Goal: Find specific page/section: Find specific page/section

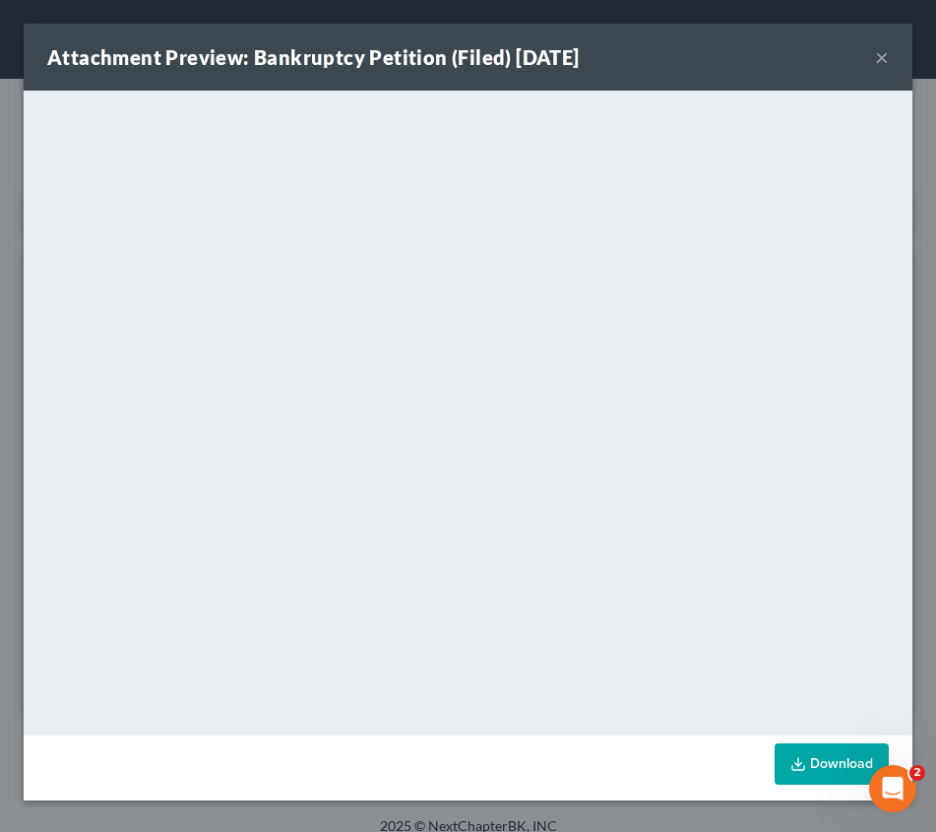
click at [882, 56] on button "×" at bounding box center [882, 57] width 14 height 24
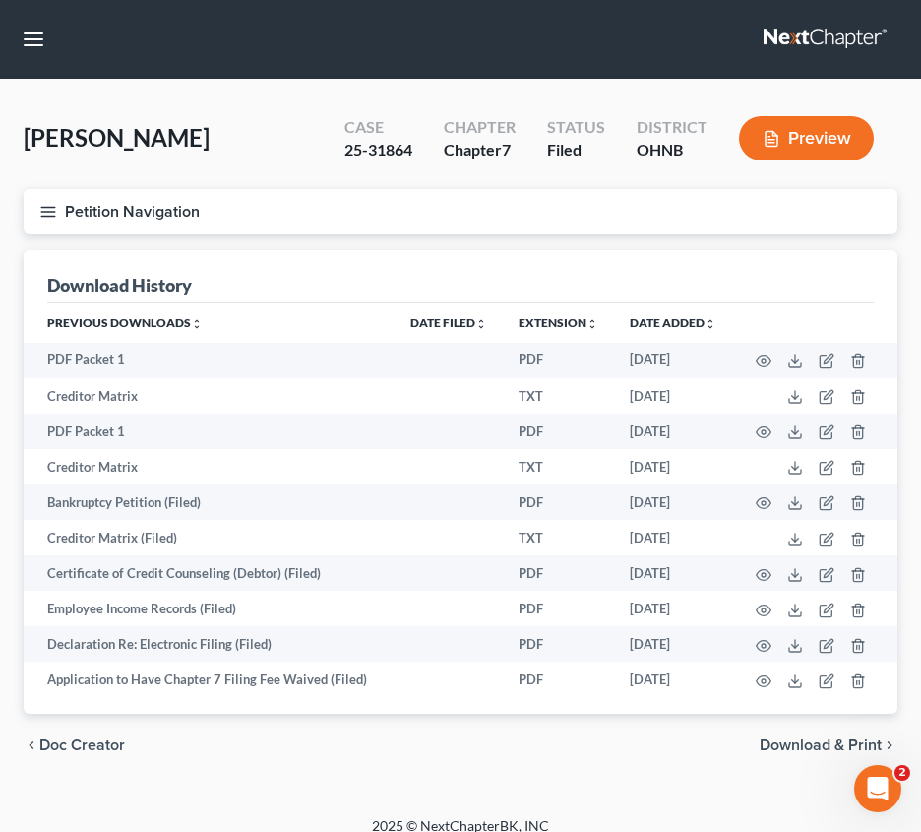
click at [165, 44] on nav "Home New Case Client Portal Directory Cases Legal Aid of Western [US_STATE], In…" at bounding box center [460, 39] width 921 height 79
click at [30, 37] on button "button" at bounding box center [33, 39] width 35 height 35
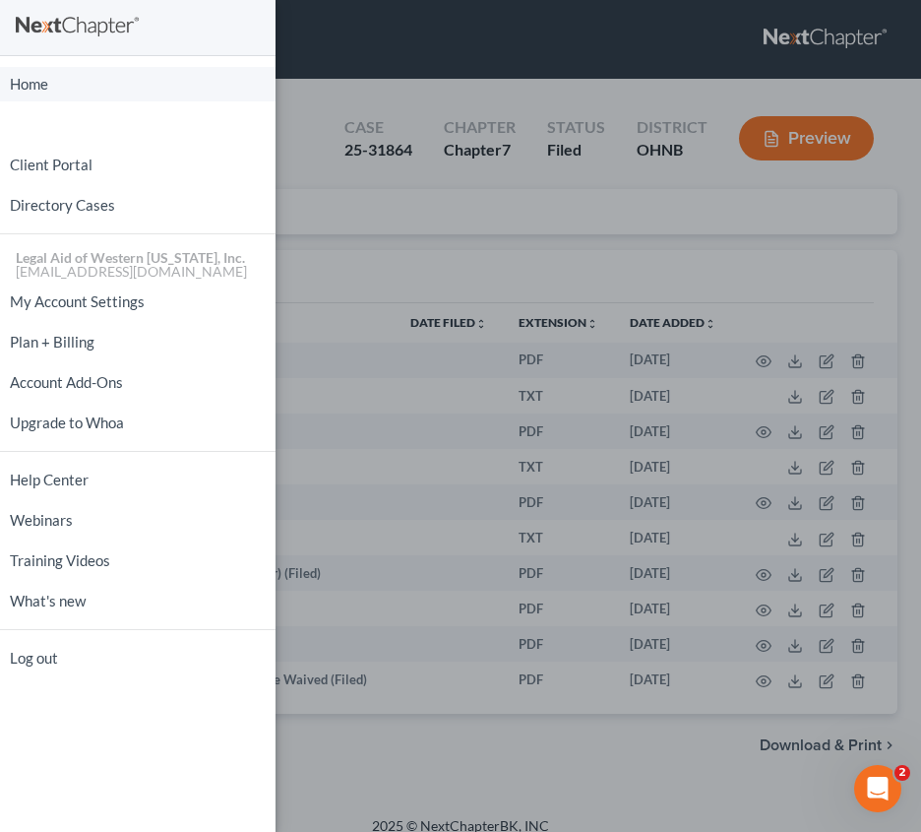
click at [80, 83] on link "Home" at bounding box center [138, 84] width 276 height 34
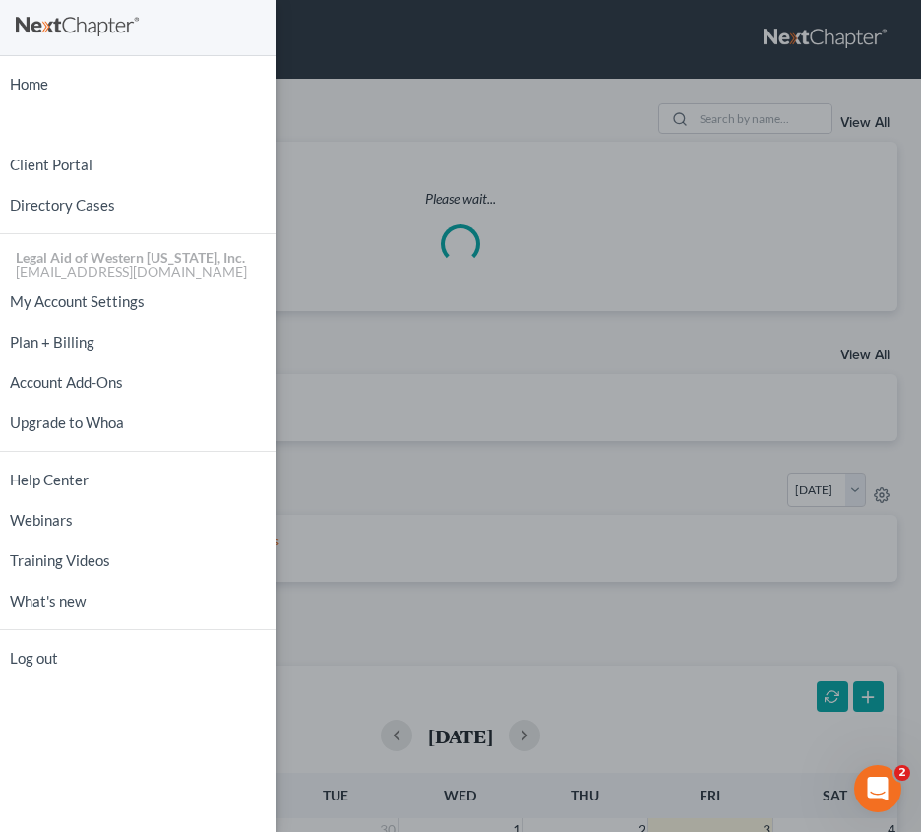
click at [543, 50] on div "Home New Case Client Portal Directory Cases Legal Aid of [GEOGRAPHIC_DATA][US_S…" at bounding box center [460, 416] width 921 height 832
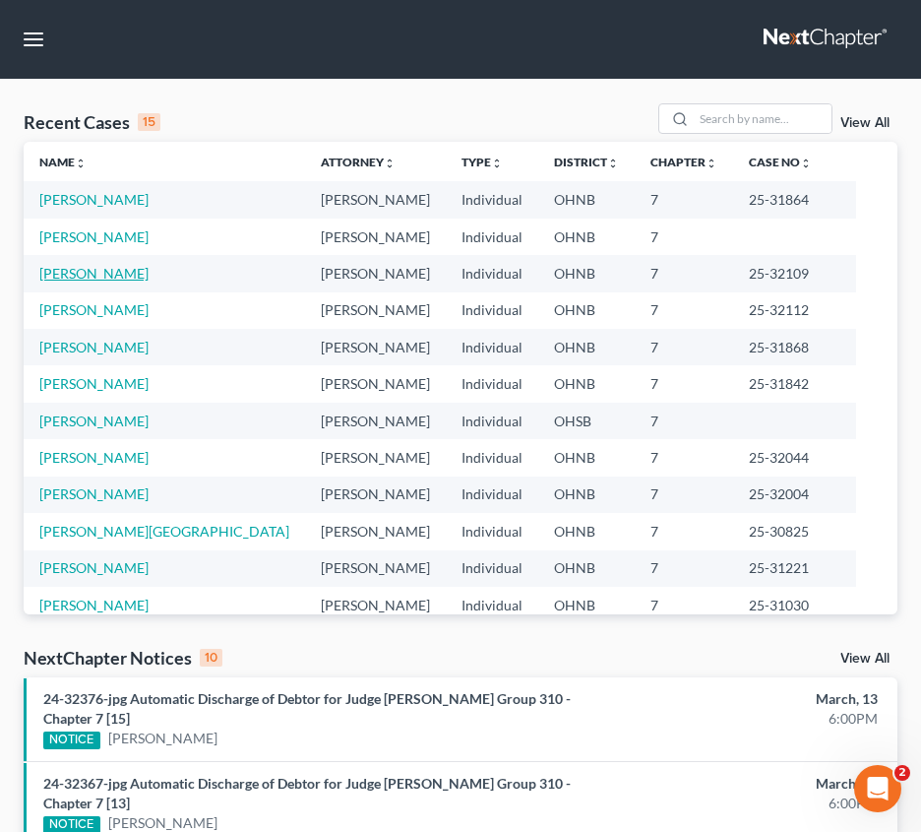
click at [103, 270] on link "[PERSON_NAME]" at bounding box center [93, 273] width 109 height 17
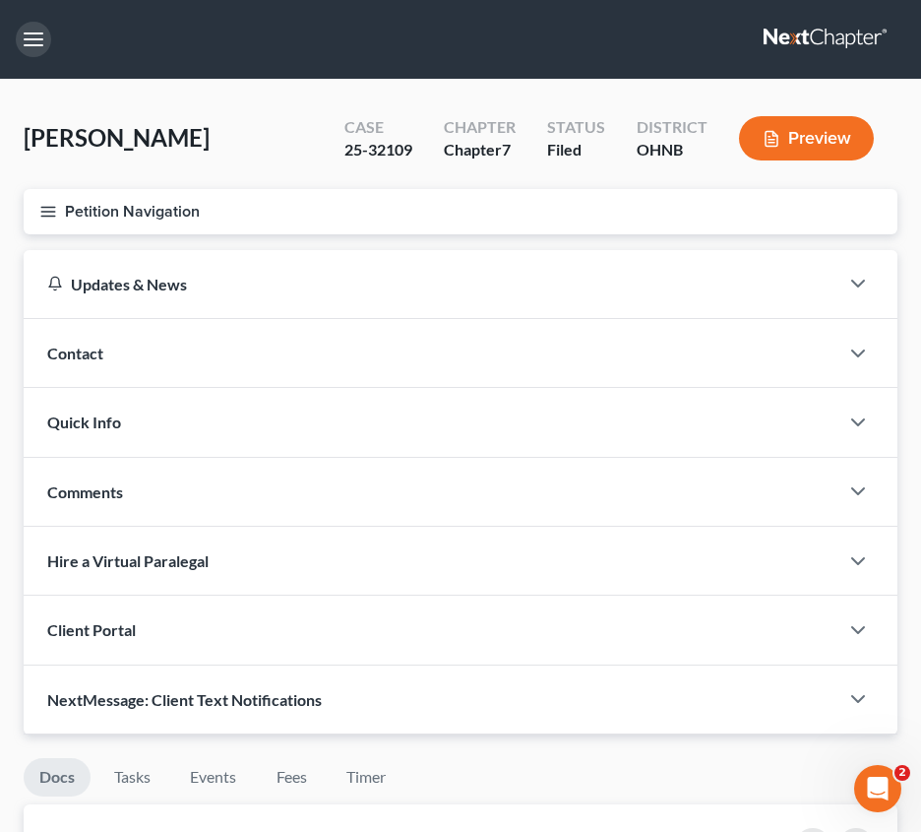
click at [35, 47] on button "button" at bounding box center [33, 39] width 35 height 35
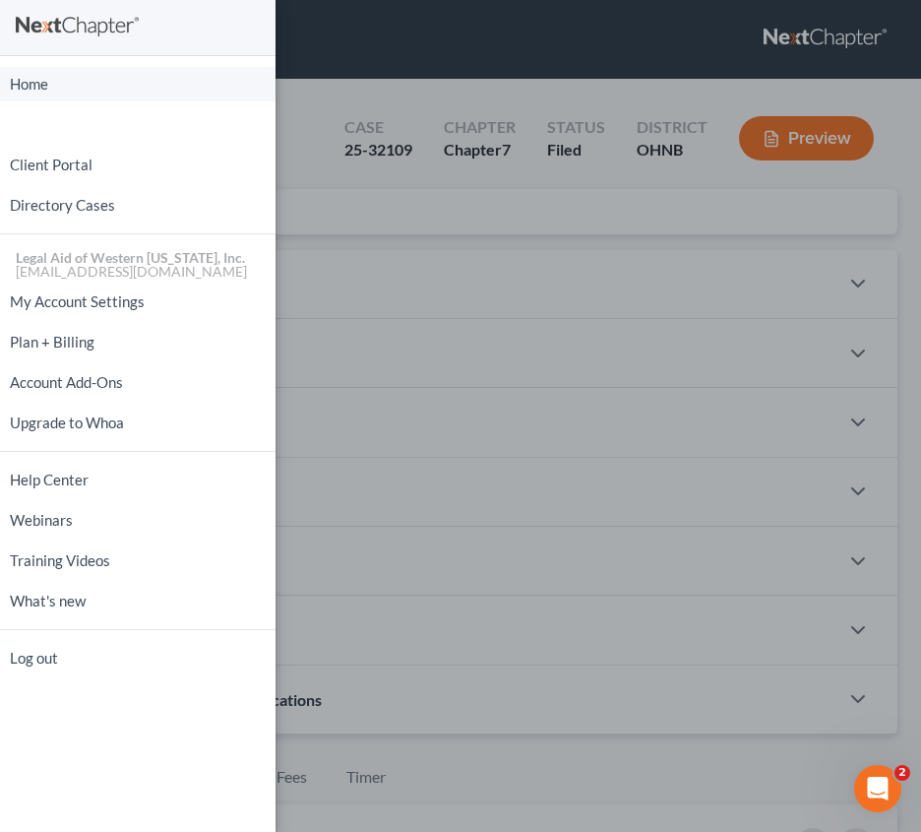
click at [23, 77] on link "Home" at bounding box center [138, 84] width 276 height 34
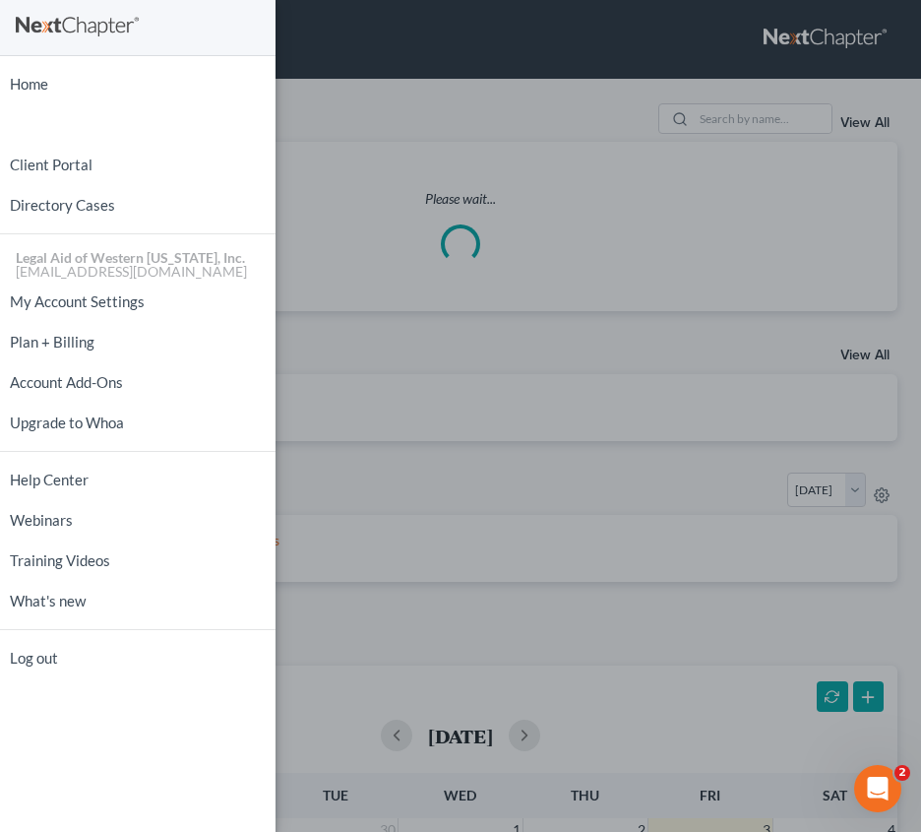
click at [438, 55] on div "Home New Case Client Portal Directory Cases Legal Aid of [GEOGRAPHIC_DATA][US_S…" at bounding box center [460, 416] width 921 height 832
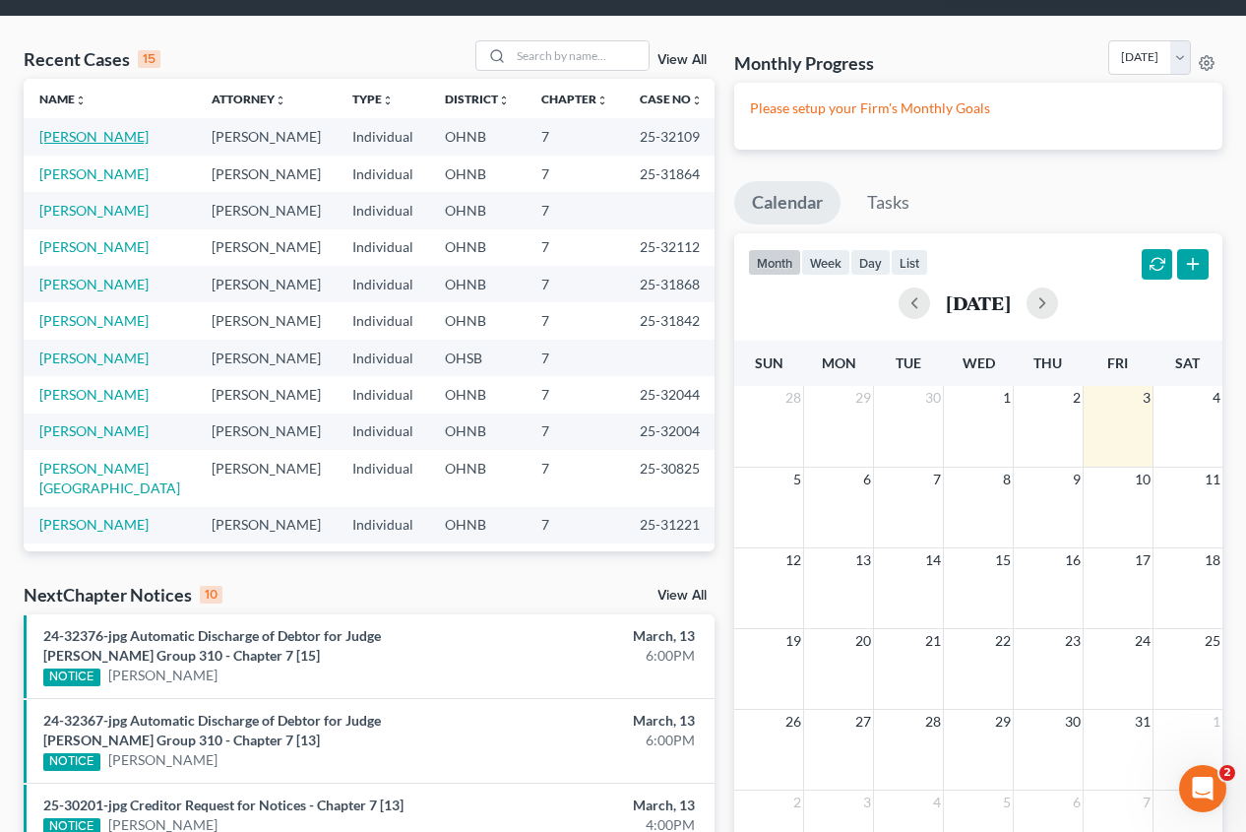
click at [63, 128] on link "[PERSON_NAME]" at bounding box center [93, 136] width 109 height 17
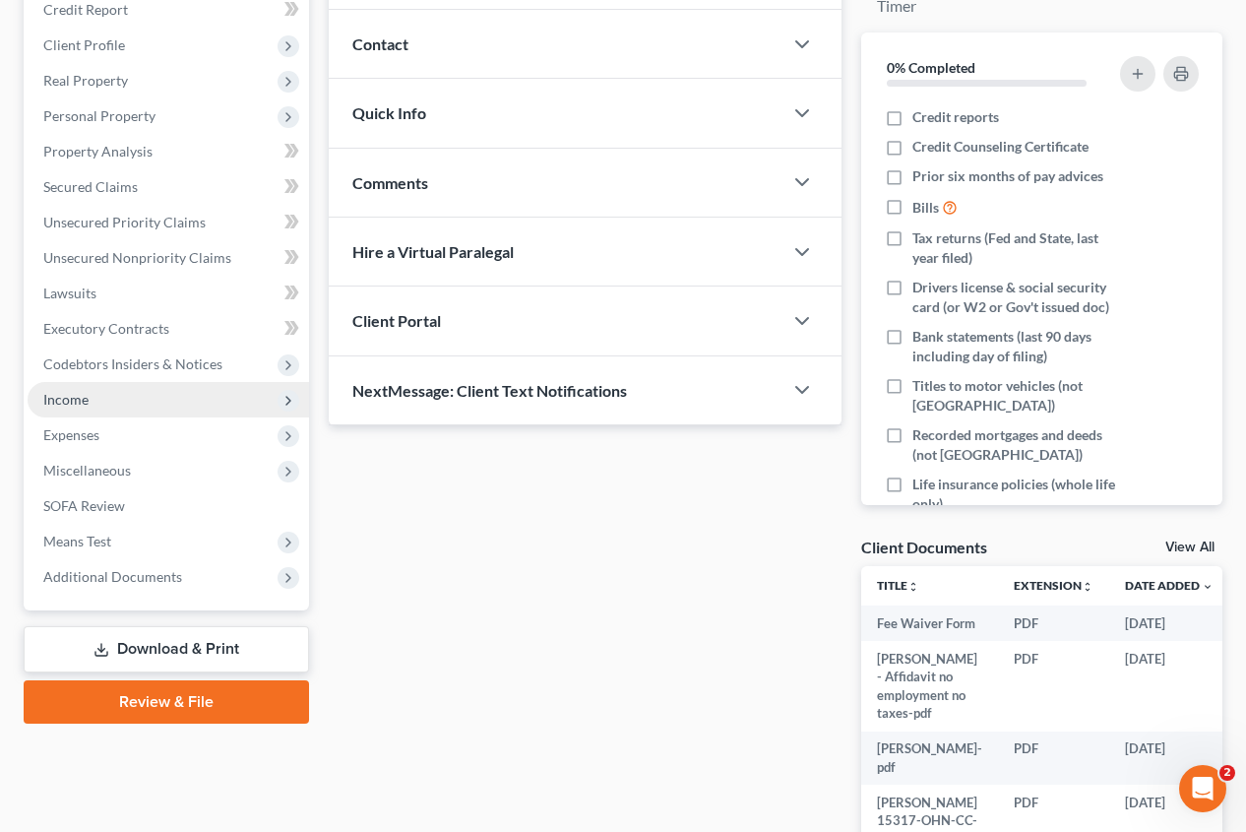
scroll to position [295, 0]
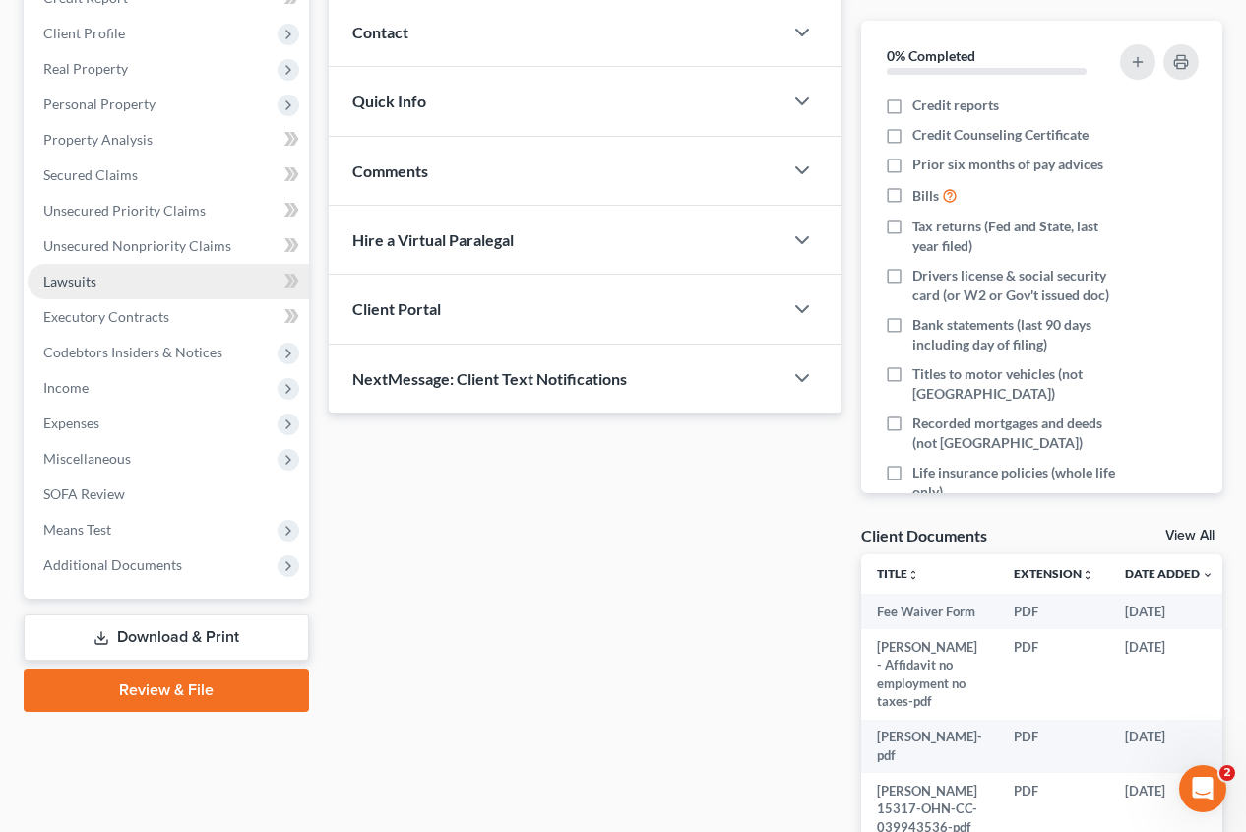
click at [118, 264] on link "Lawsuits" at bounding box center [169, 281] width 282 height 35
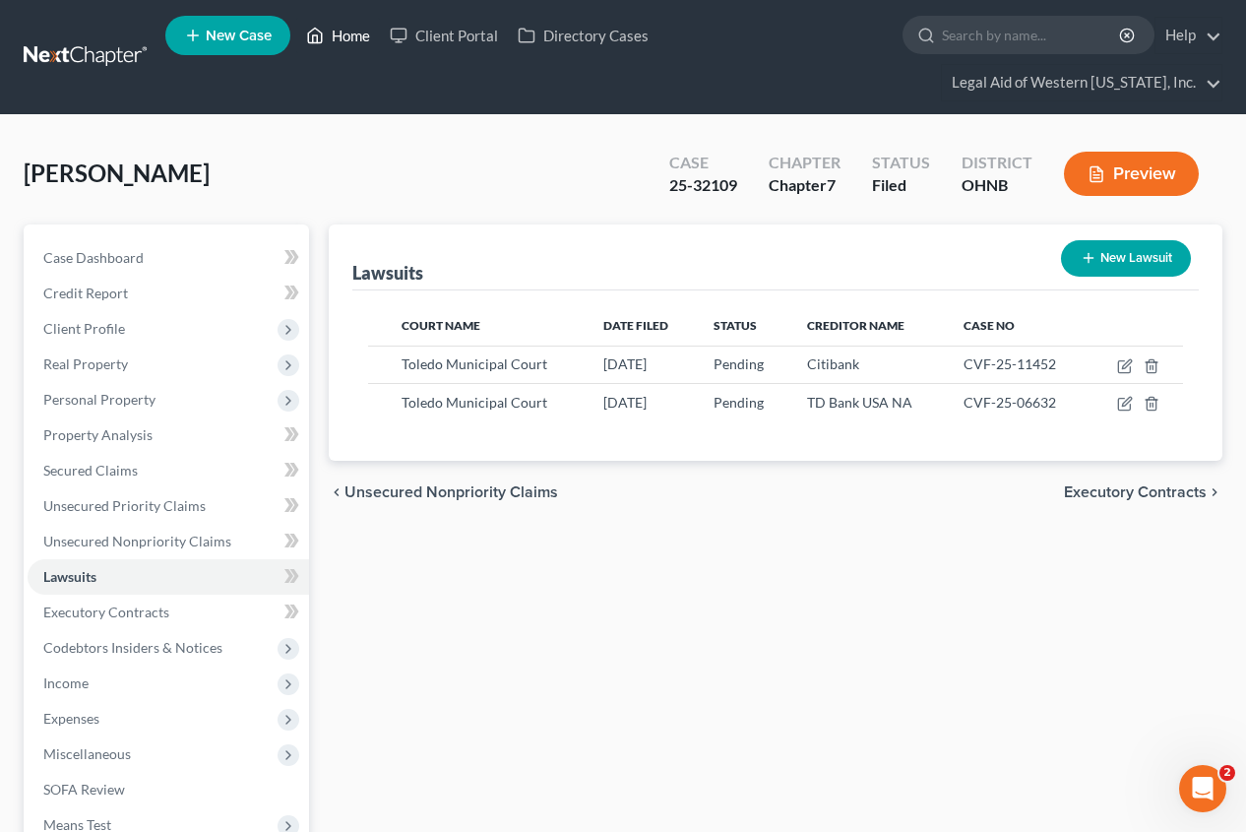
click at [337, 37] on link "Home" at bounding box center [338, 35] width 84 height 35
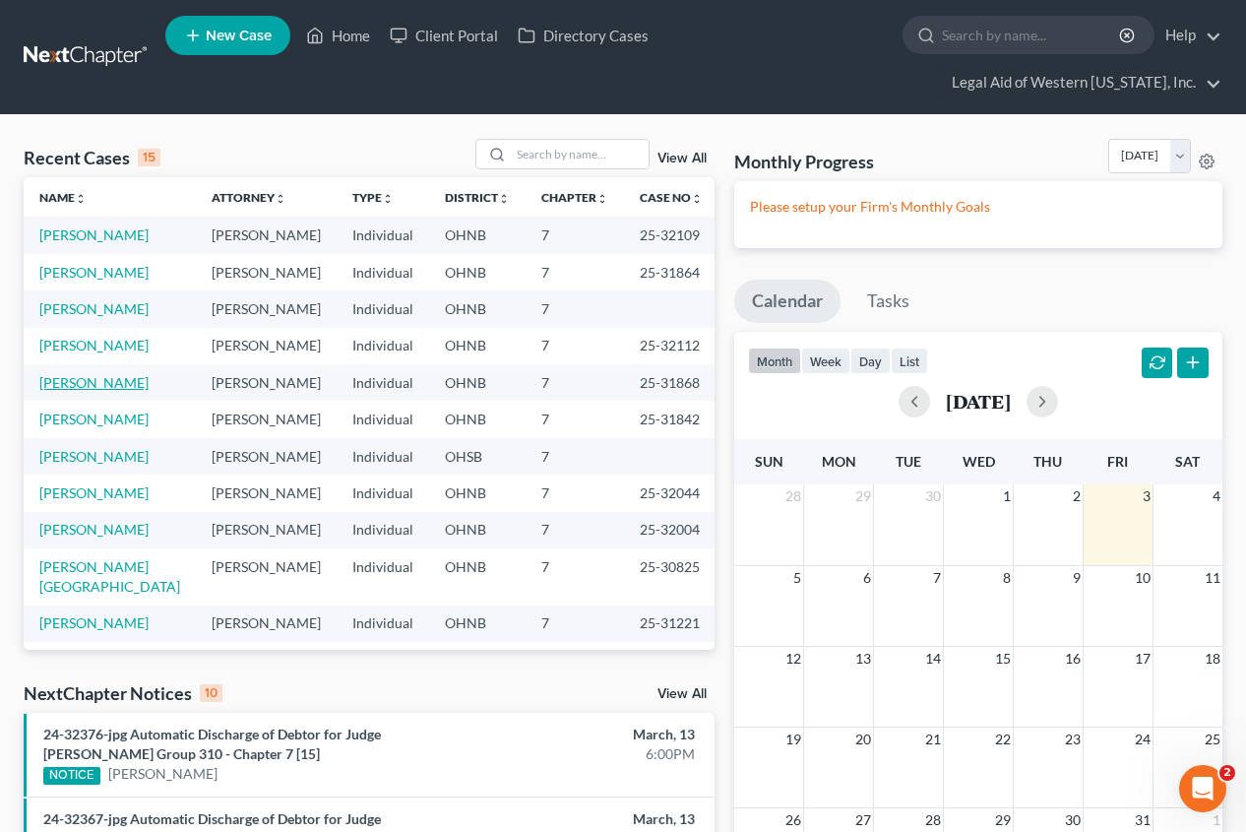
click at [111, 374] on link "[PERSON_NAME]" at bounding box center [93, 382] width 109 height 17
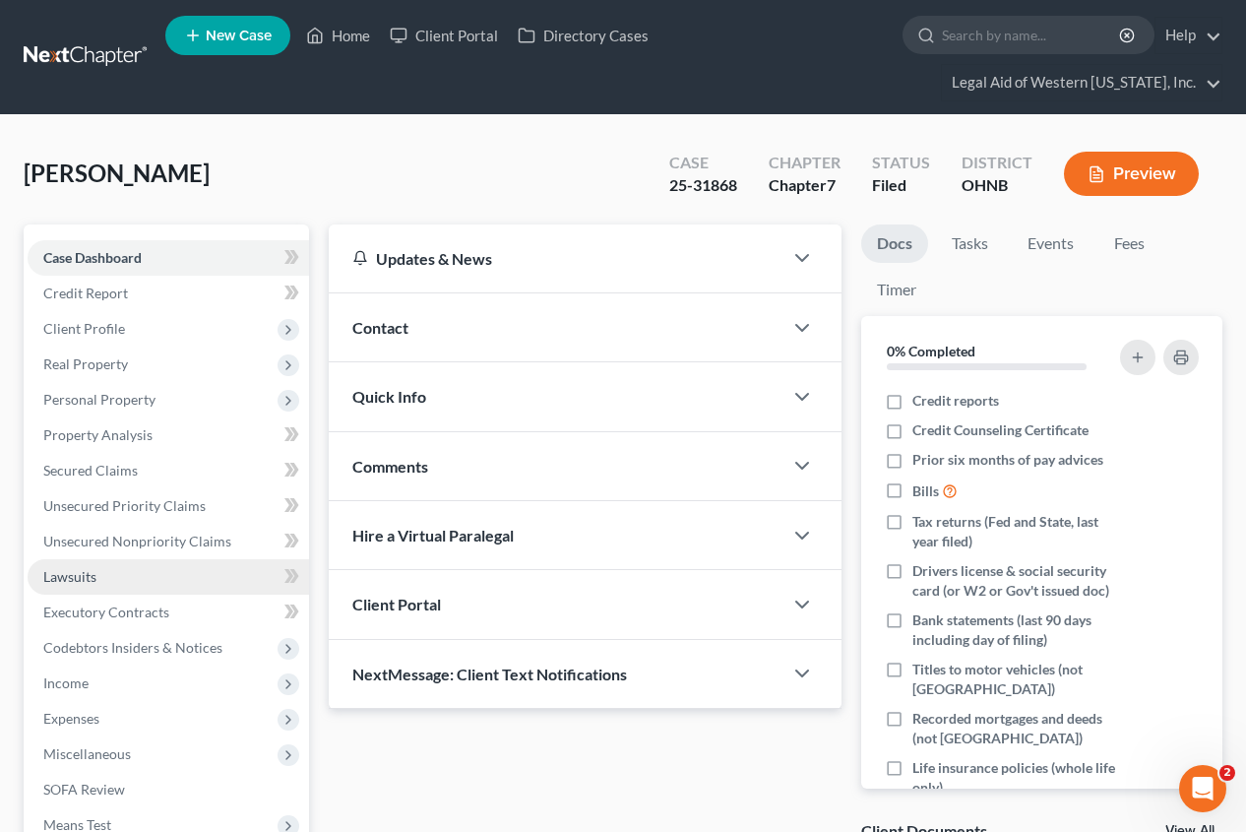
click at [108, 559] on link "Lawsuits" at bounding box center [169, 576] width 282 height 35
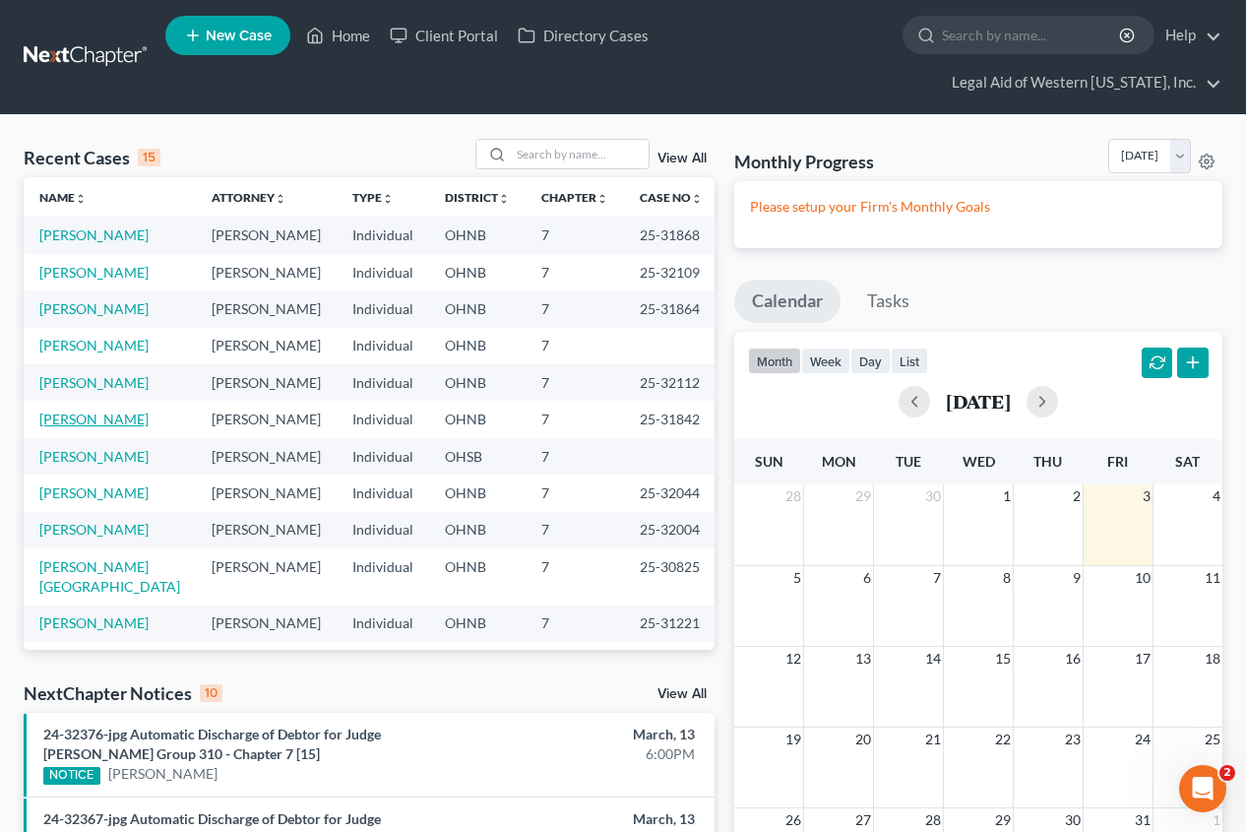
click at [116, 411] on link "[PERSON_NAME]" at bounding box center [93, 419] width 109 height 17
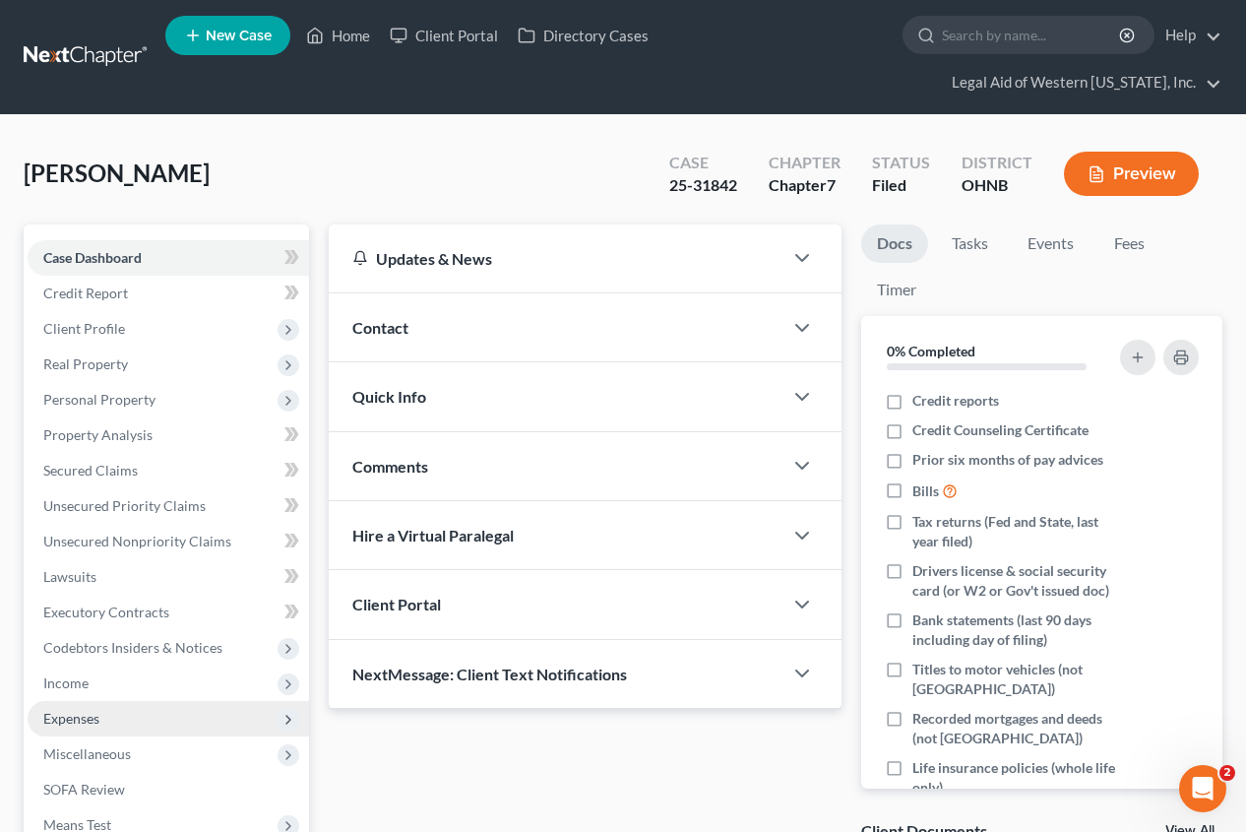
scroll to position [98, 0]
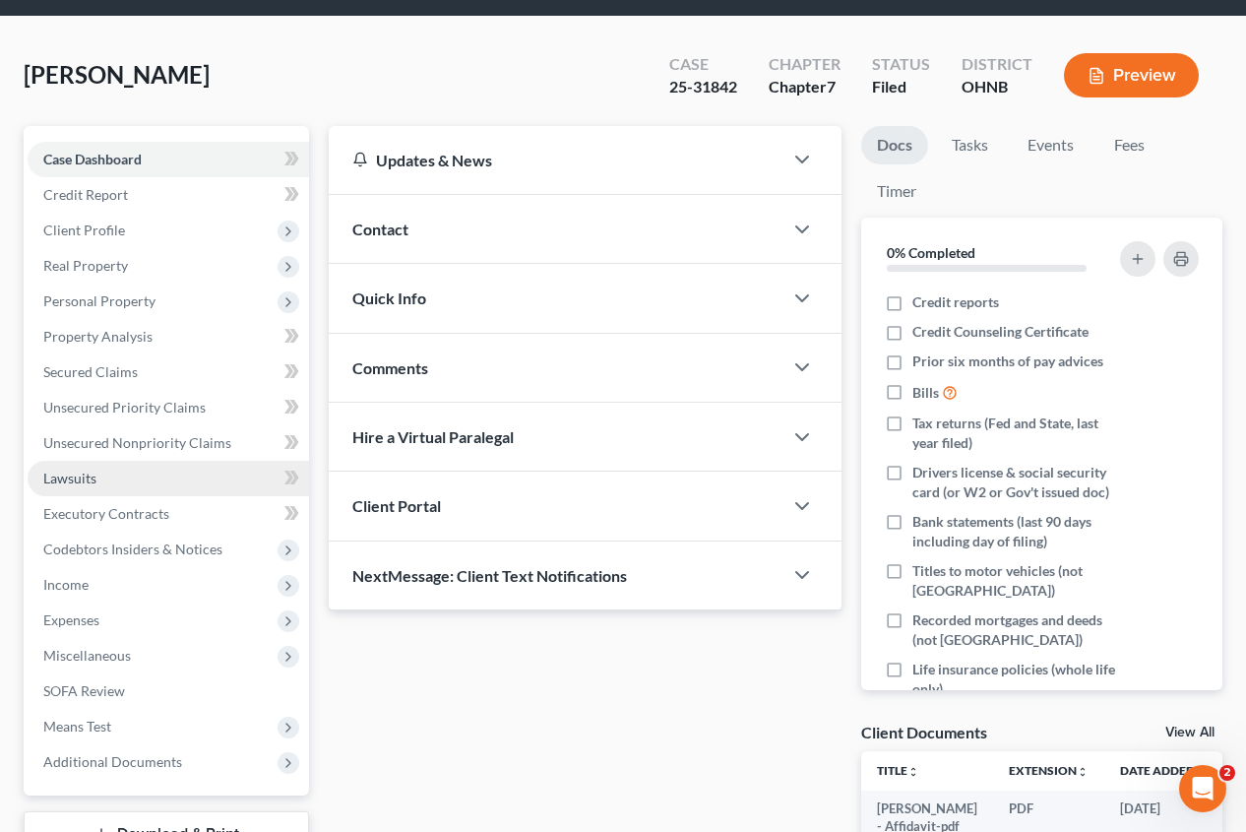
click at [81, 470] on span "Lawsuits" at bounding box center [69, 478] width 53 height 17
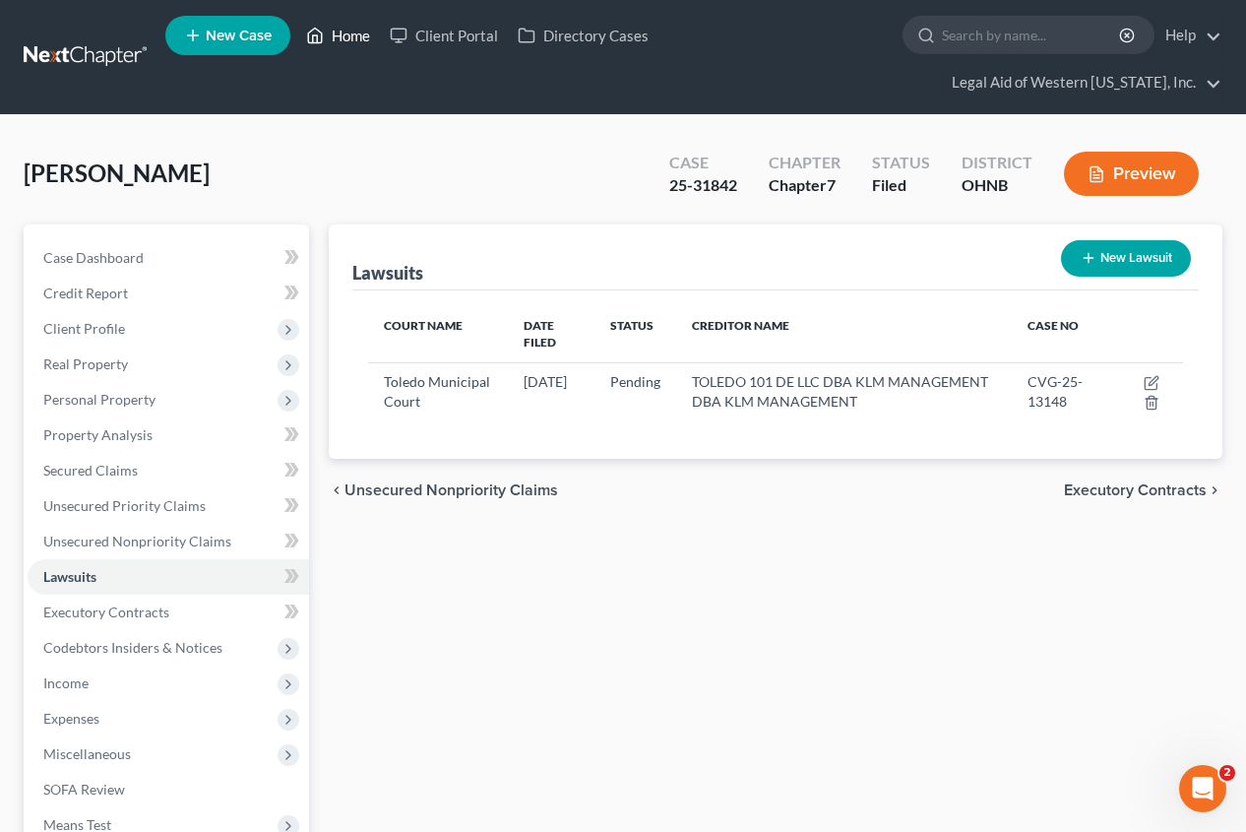
click at [340, 32] on link "Home" at bounding box center [338, 35] width 84 height 35
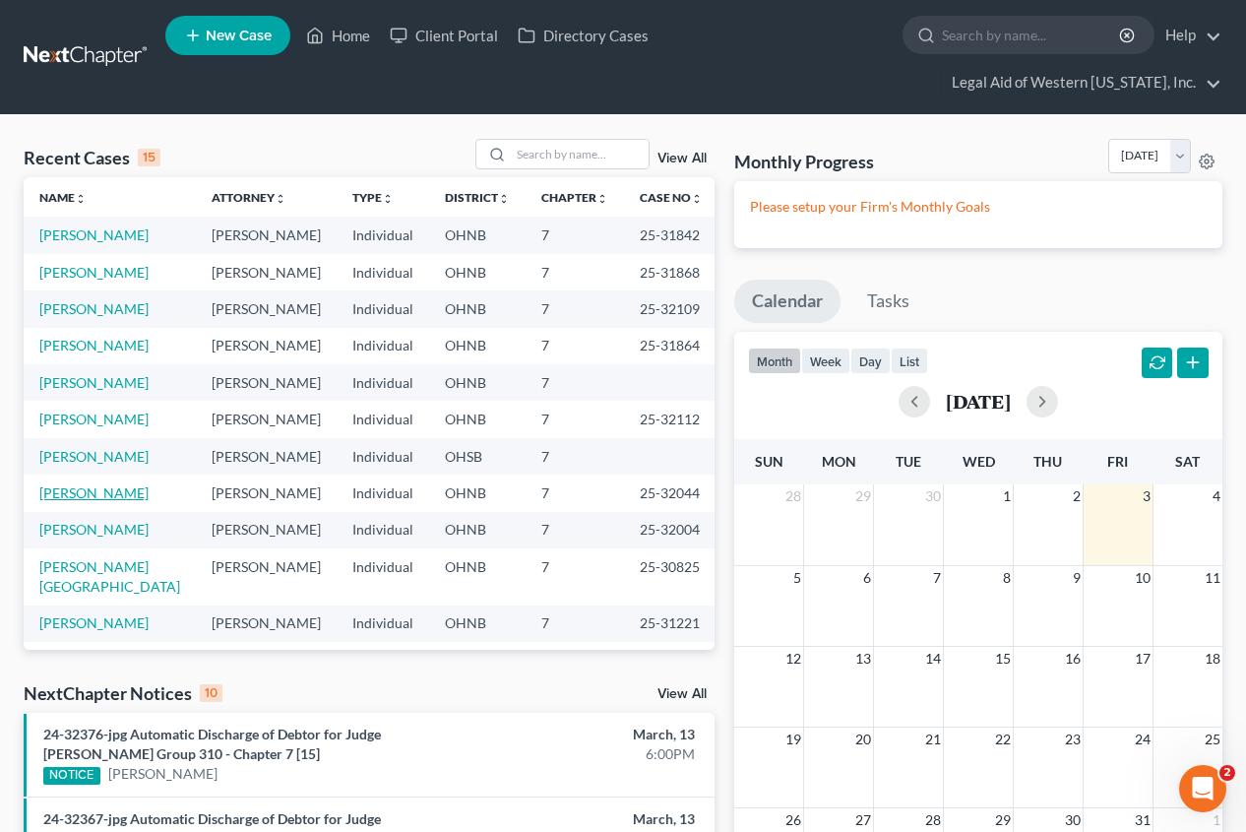
click at [98, 484] on link "[PERSON_NAME]" at bounding box center [93, 492] width 109 height 17
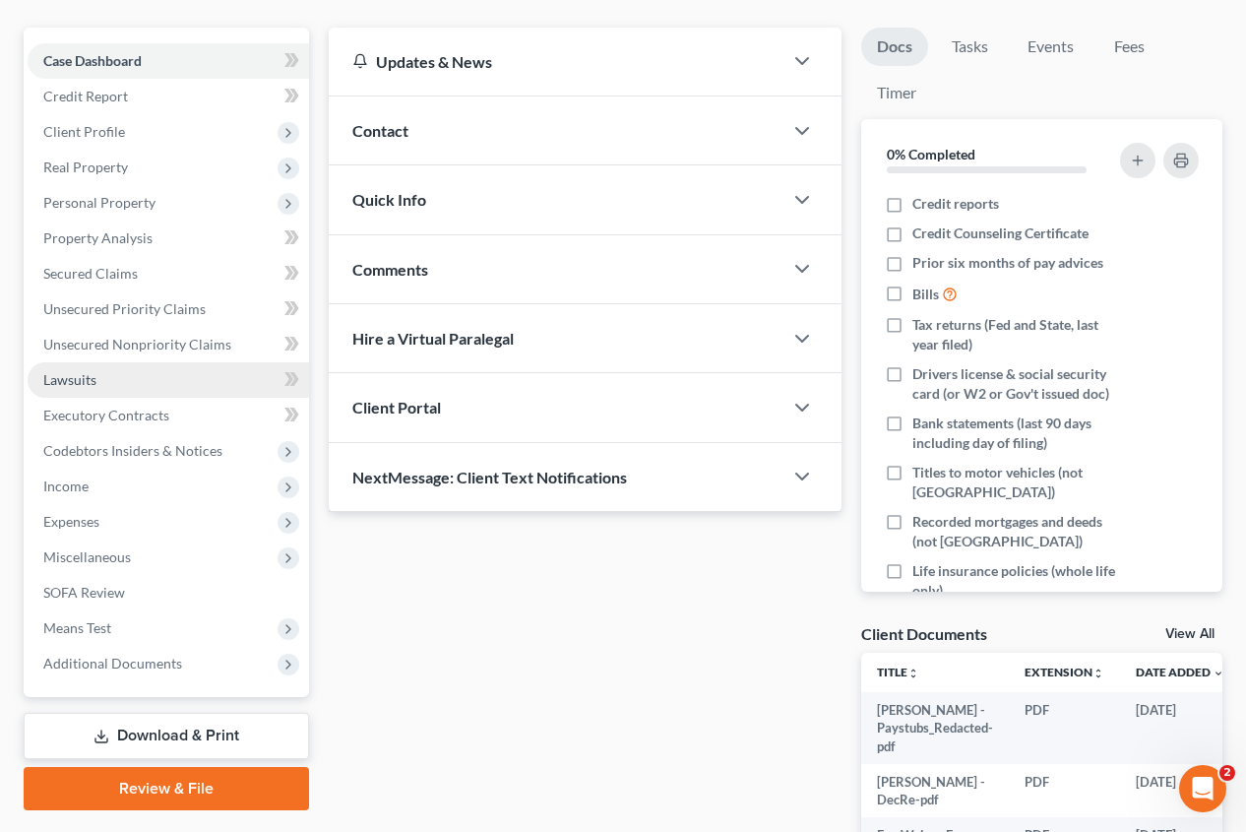
click at [83, 371] on span "Lawsuits" at bounding box center [69, 379] width 53 height 17
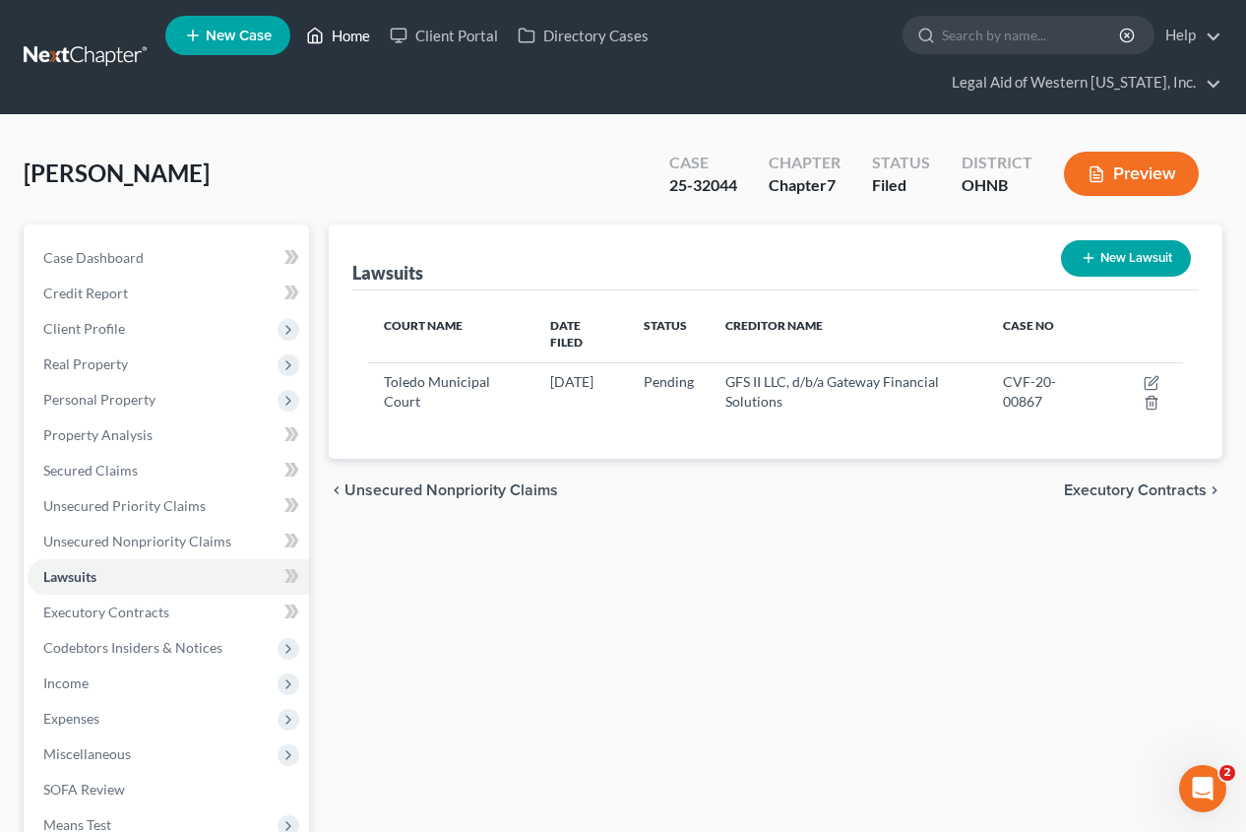
click at [343, 40] on link "Home" at bounding box center [338, 35] width 84 height 35
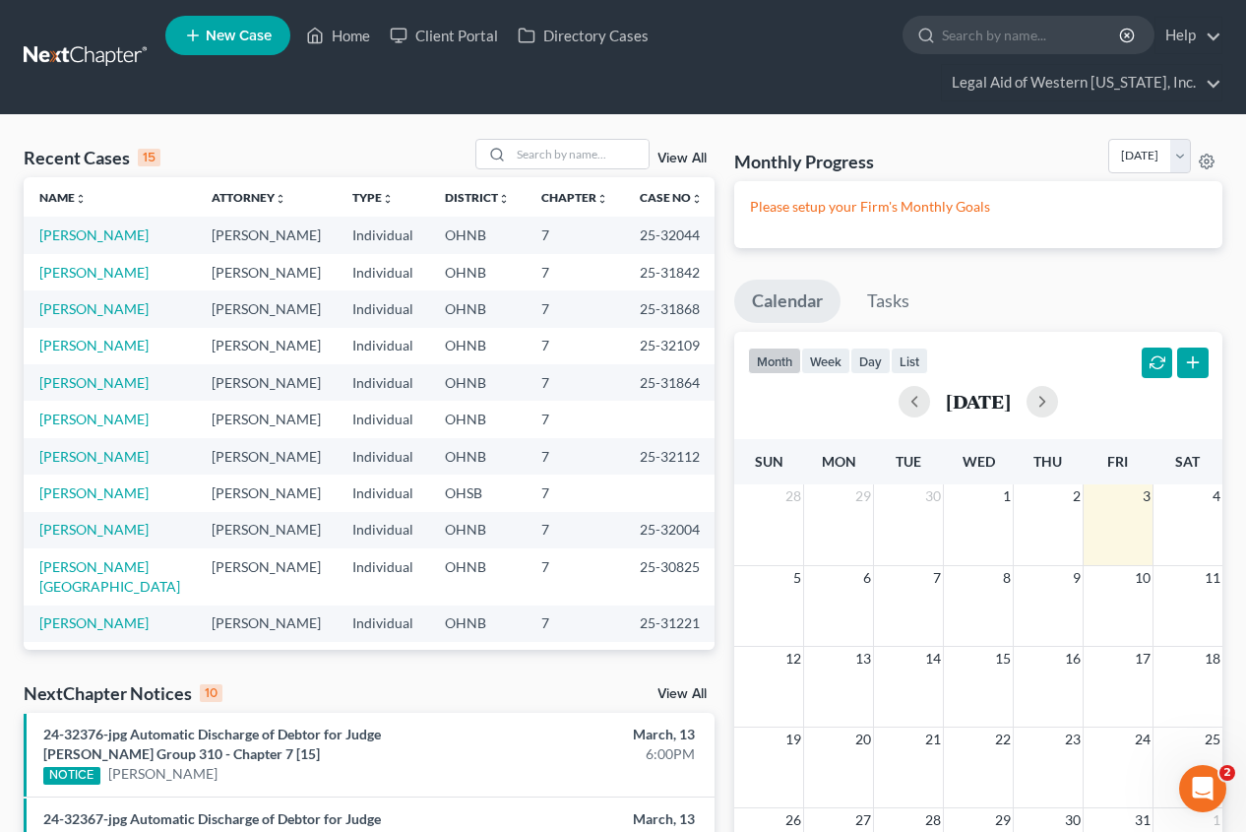
click at [117, 512] on td "[PERSON_NAME]" at bounding box center [110, 530] width 172 height 36
click at [97, 521] on link "[PERSON_NAME]" at bounding box center [93, 529] width 109 height 17
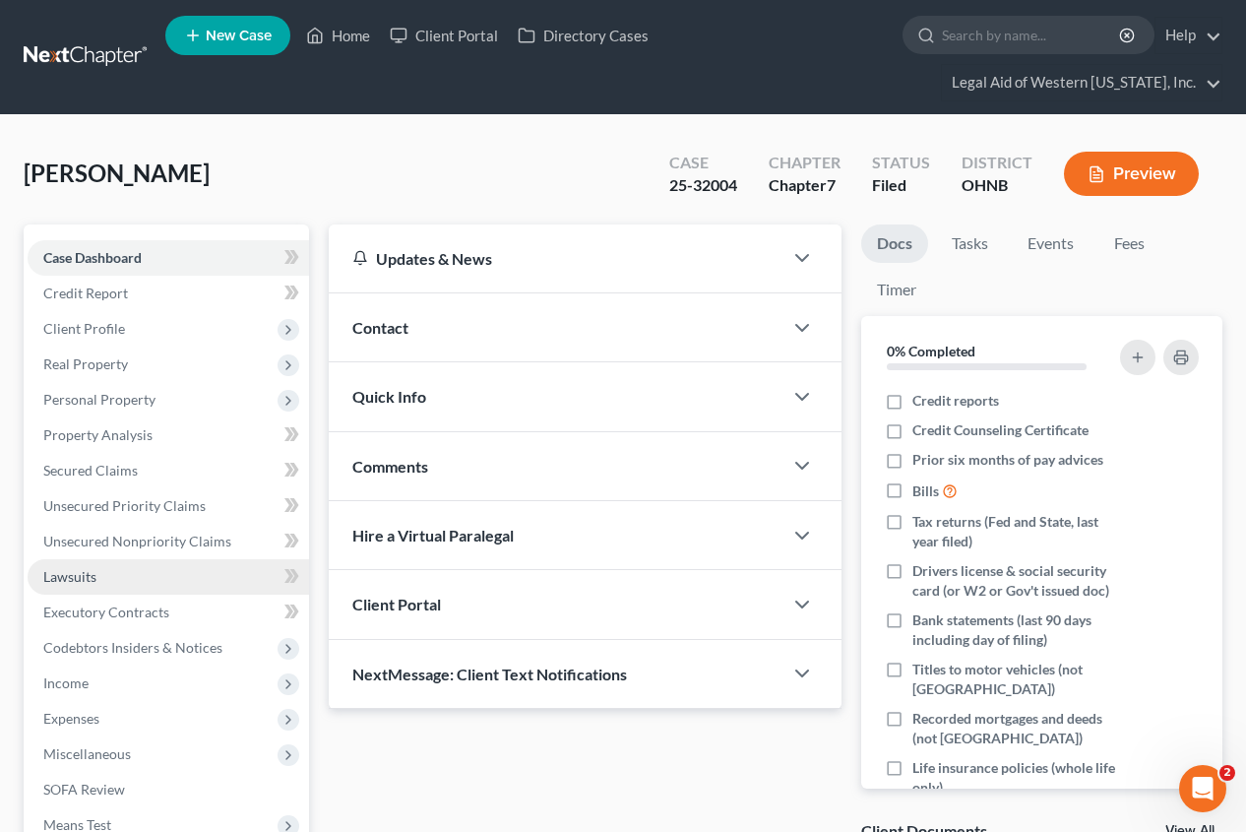
click at [118, 559] on link "Lawsuits" at bounding box center [169, 576] width 282 height 35
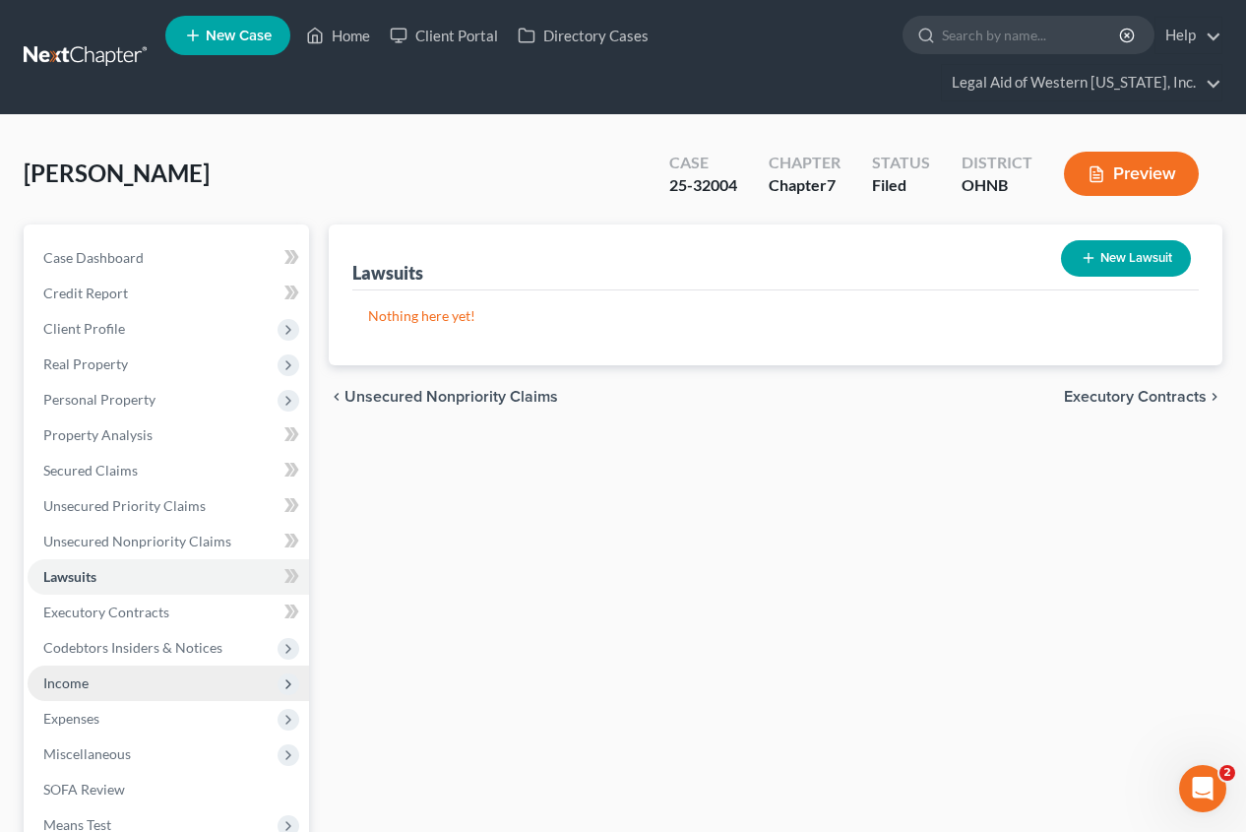
click at [94, 665] on span "Income" at bounding box center [169, 682] width 282 height 35
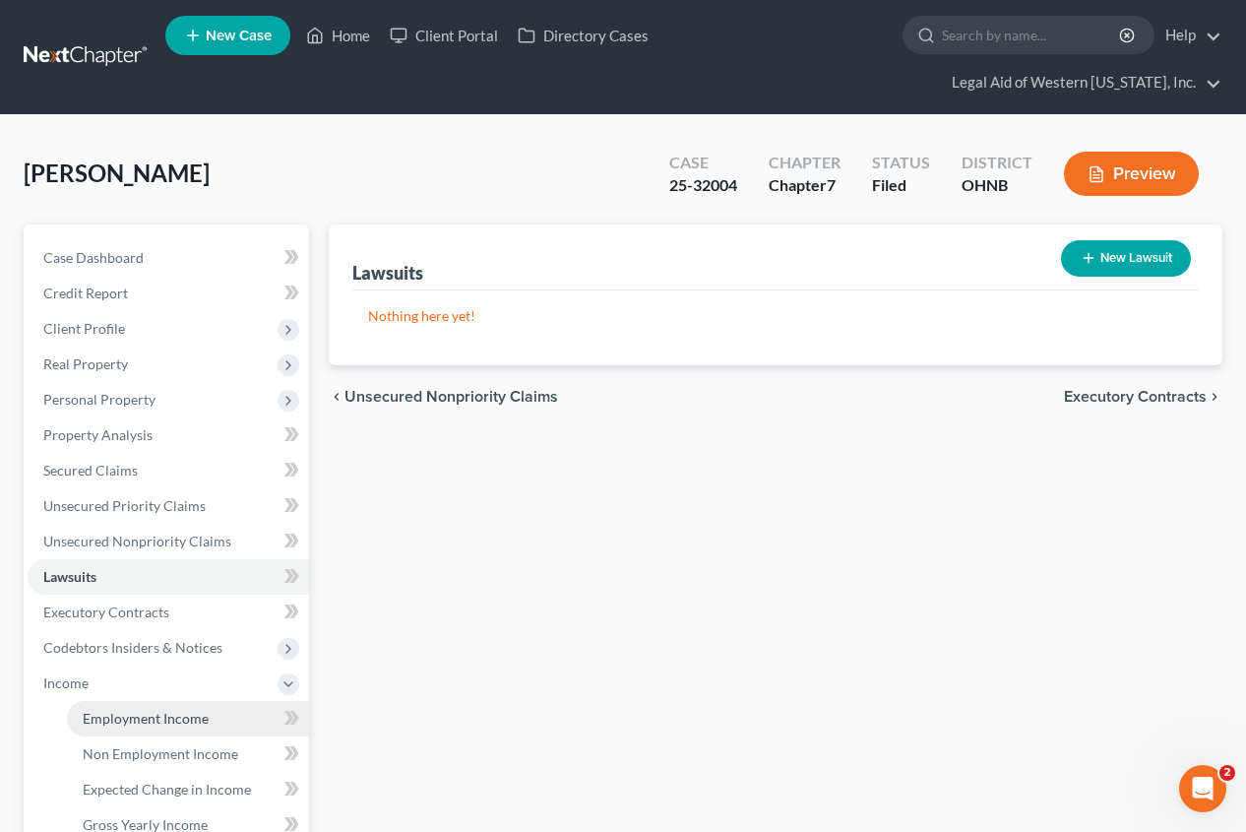
click at [109, 710] on span "Employment Income" at bounding box center [146, 718] width 126 height 17
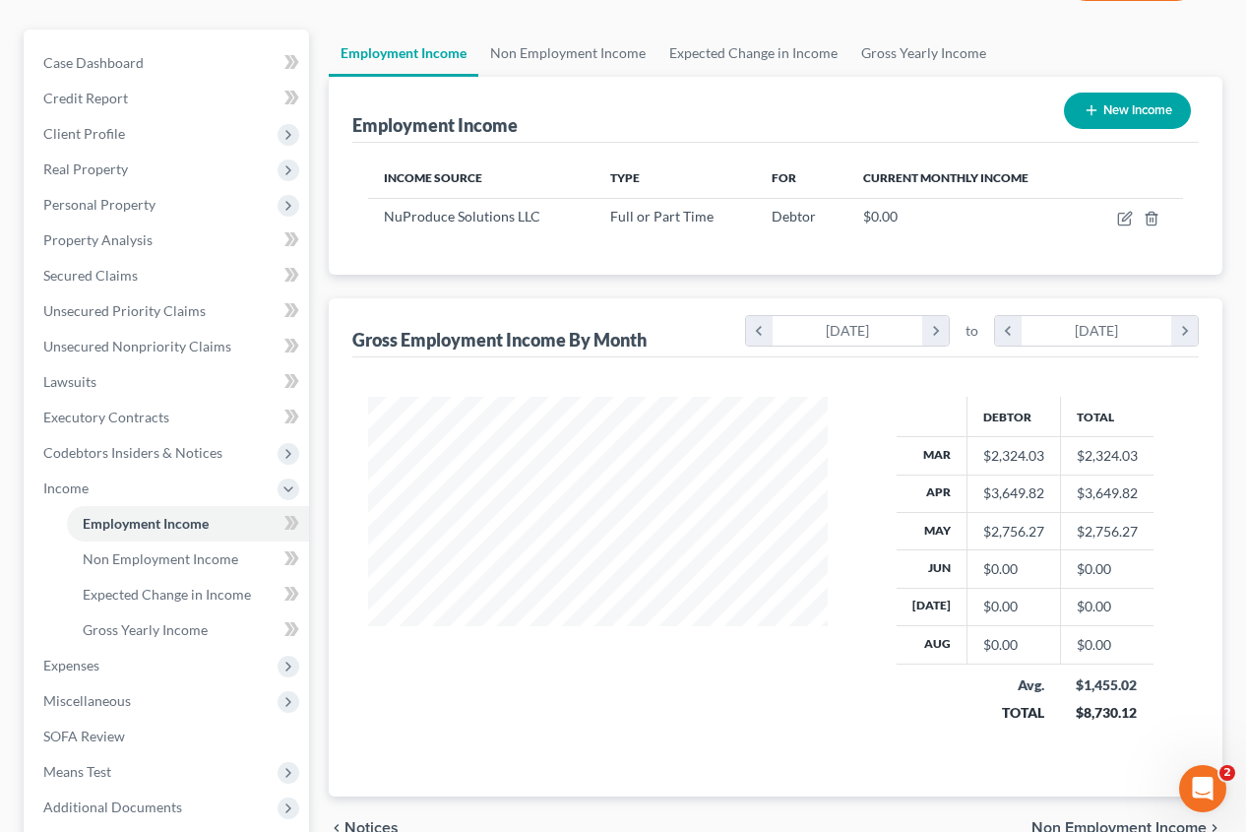
scroll to position [197, 0]
